Goal: Information Seeking & Learning: Find specific fact

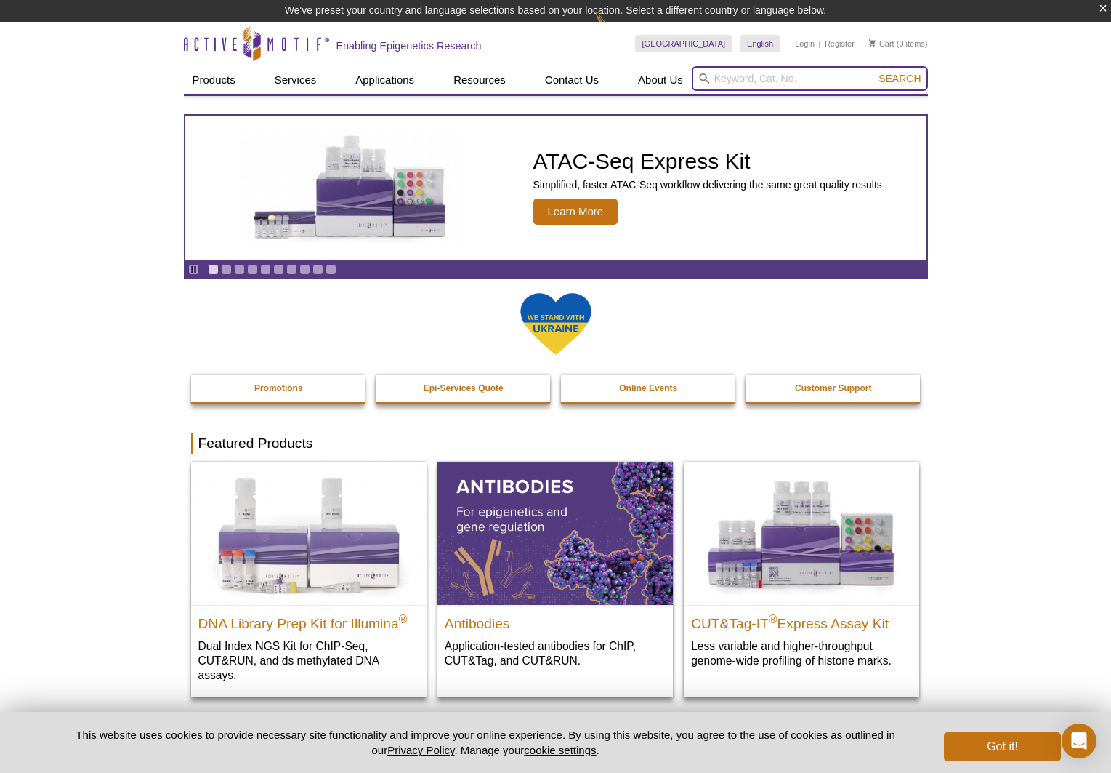
click at [738, 80] on input "search" at bounding box center [810, 78] width 236 height 25
paste input "82036"
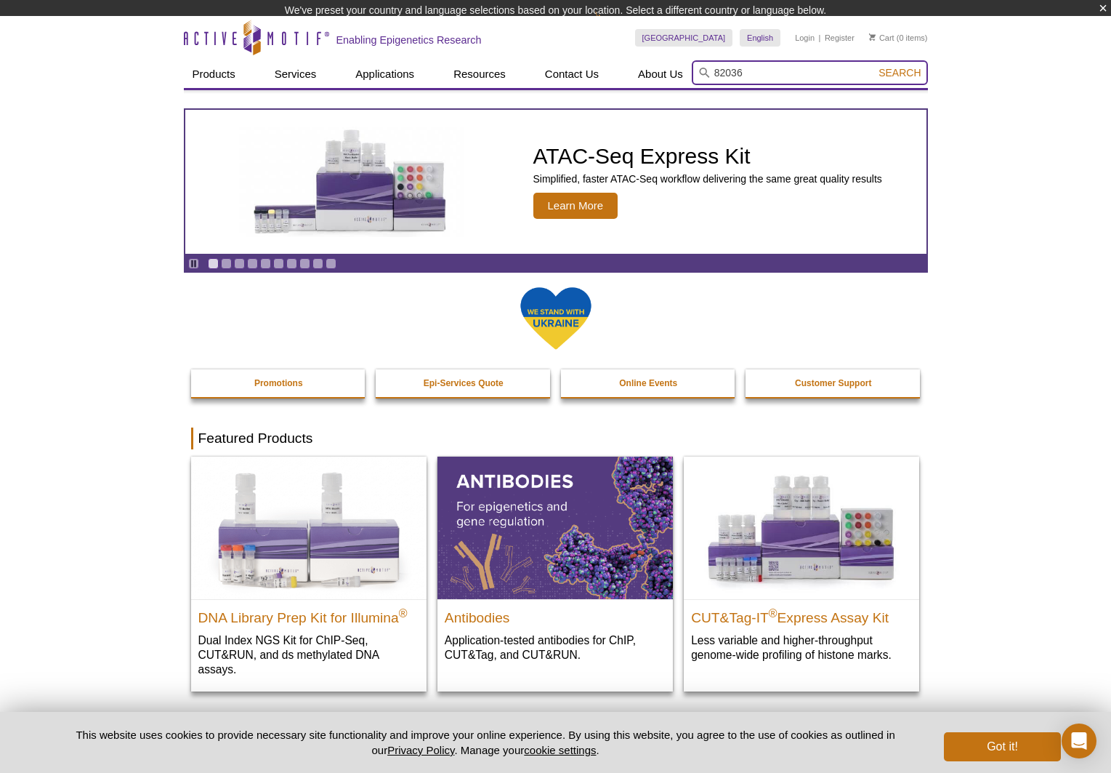
type input "82036"
click at [874, 66] on button "Search" at bounding box center [899, 72] width 51 height 13
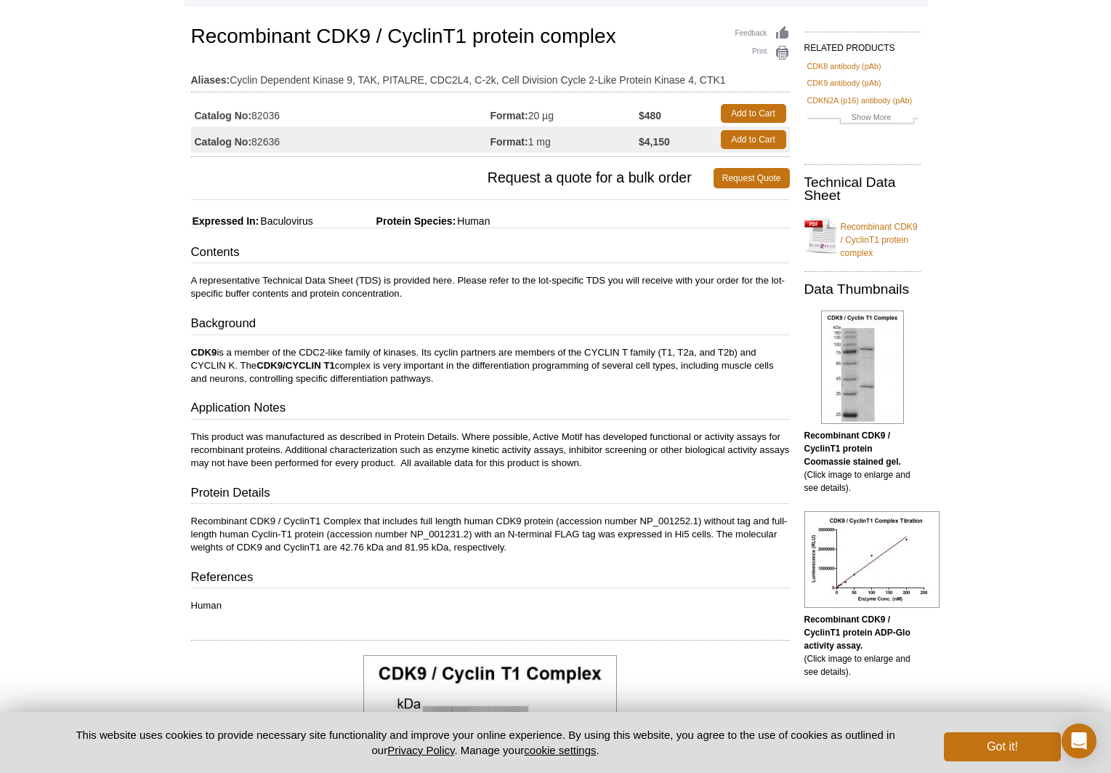
scroll to position [89, 0]
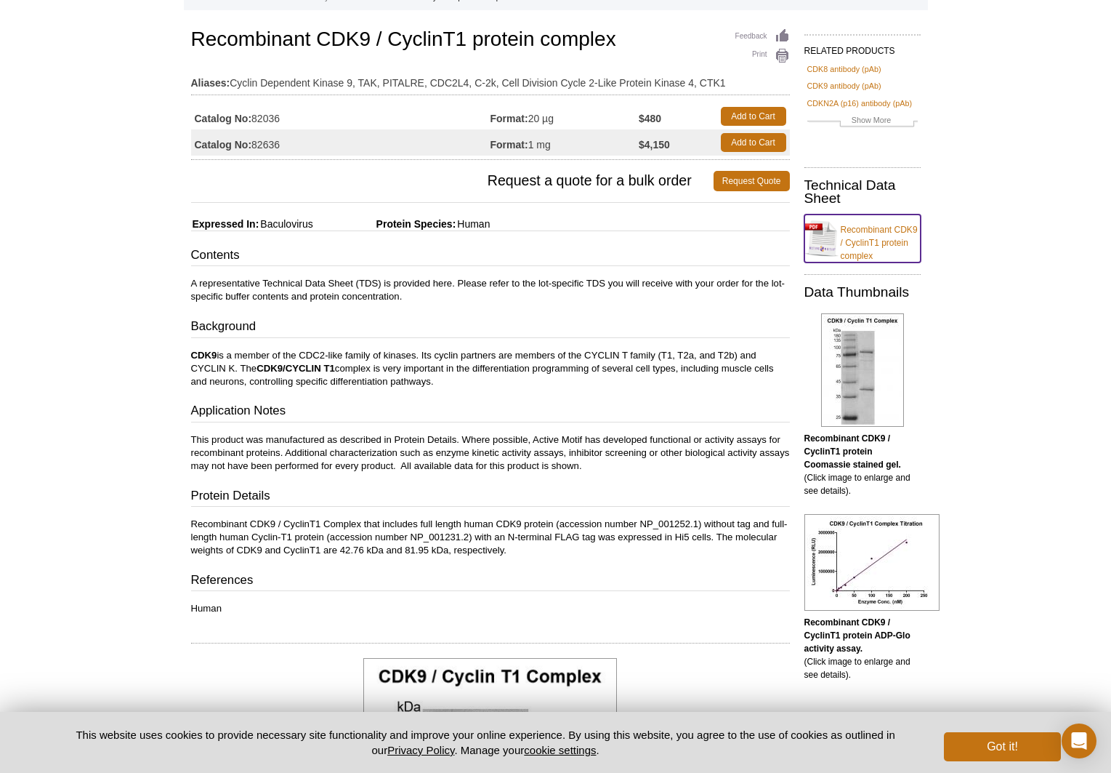
click at [840, 235] on link "Recombinant CDK9 / CyclinT1 protein complex" at bounding box center [863, 238] width 116 height 48
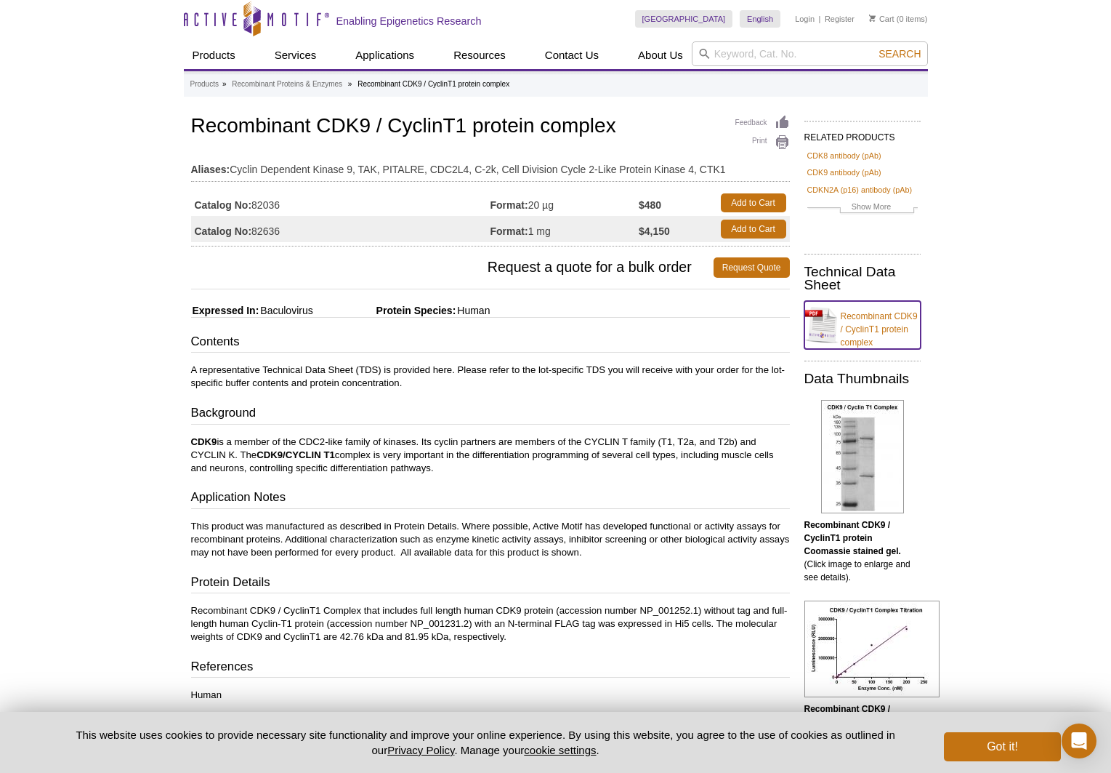
scroll to position [0, 0]
